Goal: Check status

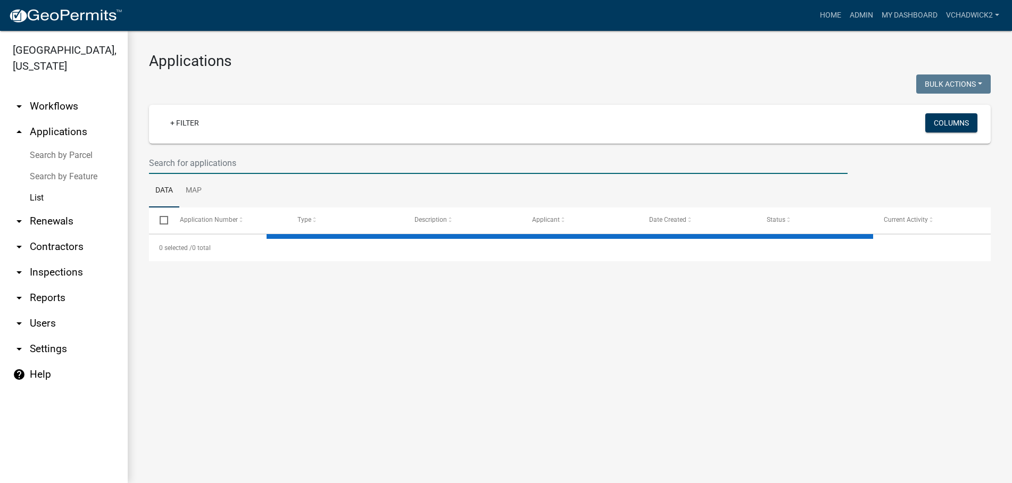
click at [315, 157] on input "text" at bounding box center [498, 163] width 698 height 22
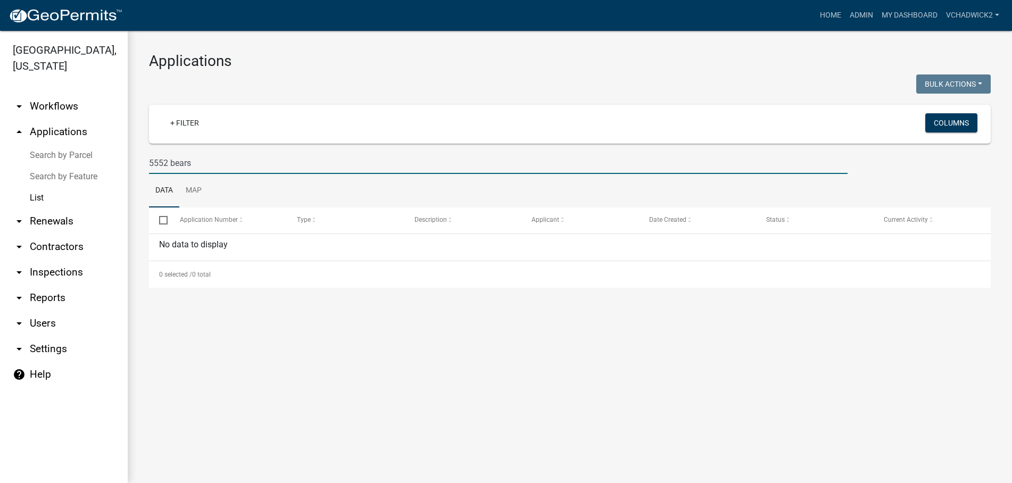
type input "5552 bears"
drag, startPoint x: 222, startPoint y: 161, endPoint x: 19, endPoint y: 161, distance: 203.2
click at [149, 161] on input "5552 bears" at bounding box center [498, 163] width 698 height 22
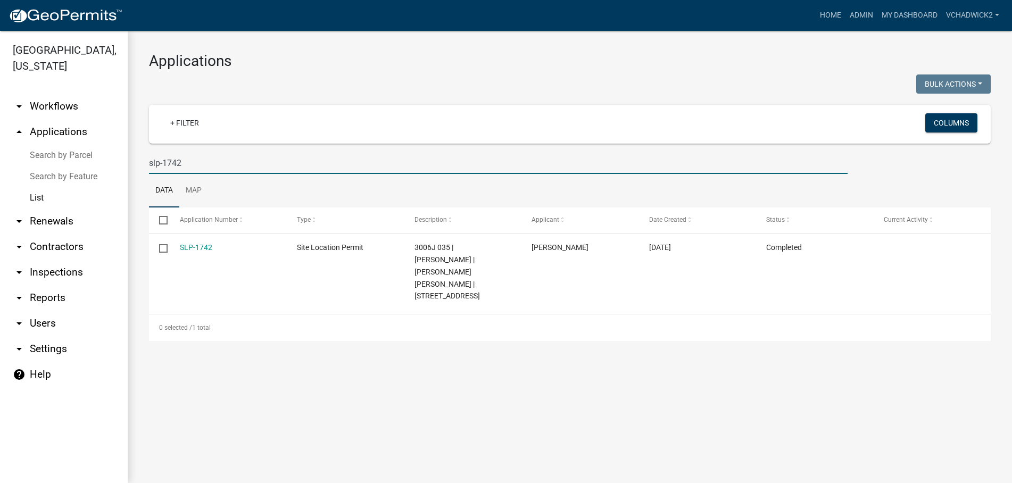
drag, startPoint x: 186, startPoint y: 163, endPoint x: -4, endPoint y: 152, distance: 190.7
click at [149, 152] on input "slp-1742" at bounding box center [498, 163] width 698 height 22
type input "7"
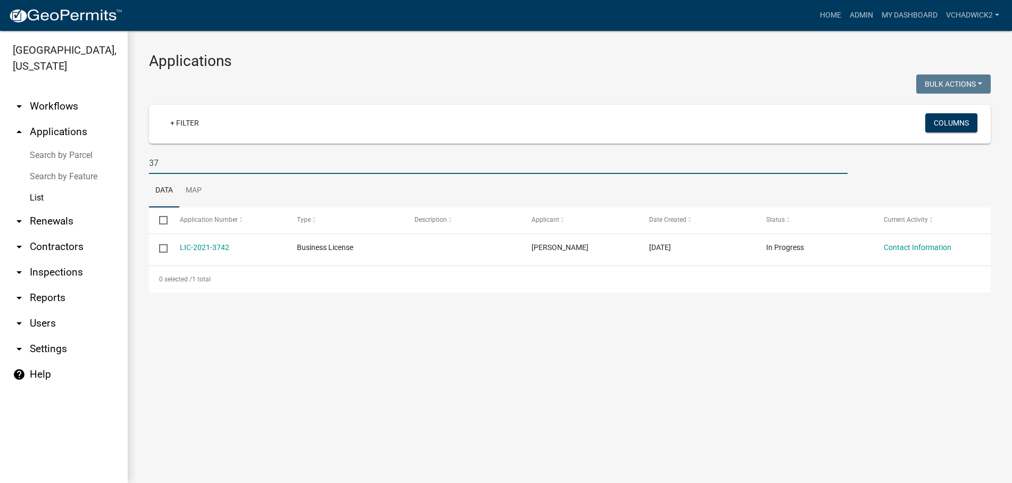
type input "3"
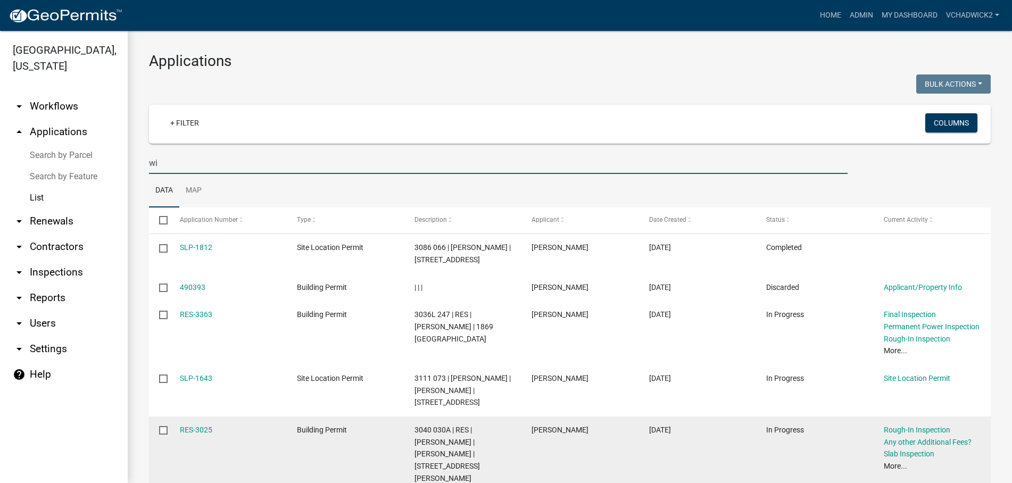
type input "w"
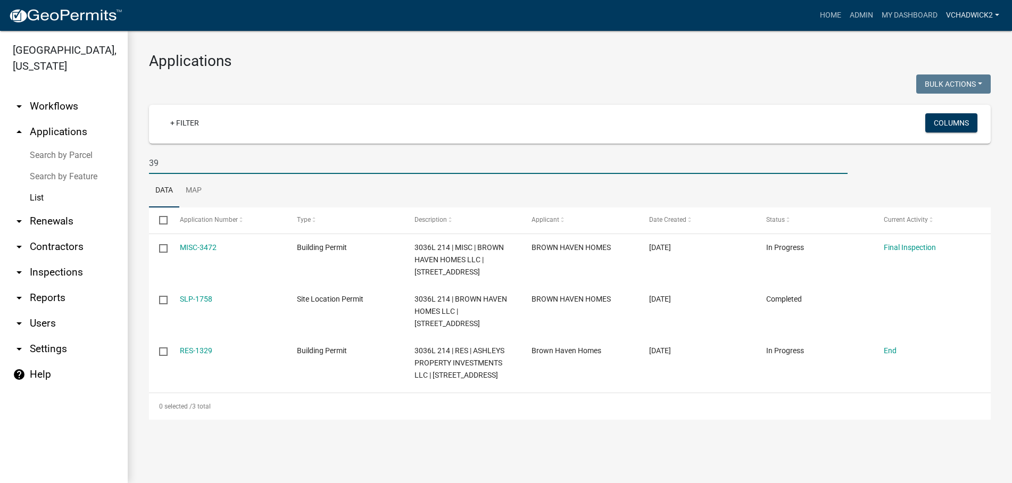
type input "3"
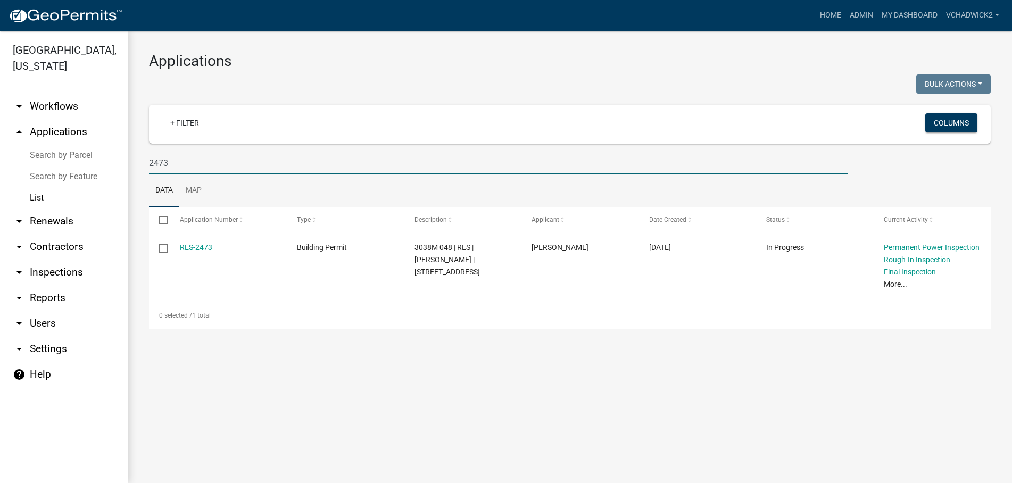
type input "2473"
